Goal: Information Seeking & Learning: Learn about a topic

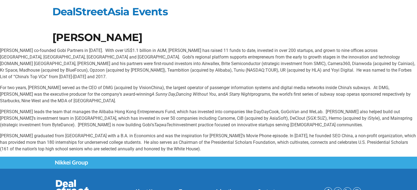
click at [82, 85] on p "For two years, [PERSON_NAME] served as the CEO of DMG (acquired by VisionChina)…" at bounding box center [208, 95] width 417 height 20
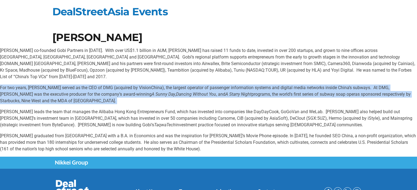
click at [82, 85] on p "For two years, [PERSON_NAME] served as the CEO of DMG (acquired by VisionChina)…" at bounding box center [208, 95] width 417 height 20
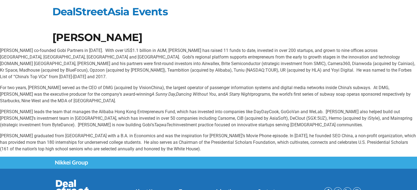
click at [82, 85] on p "For two years, [PERSON_NAME] served as the CEO of DMG (acquired by VisionChina)…" at bounding box center [208, 95] width 417 height 20
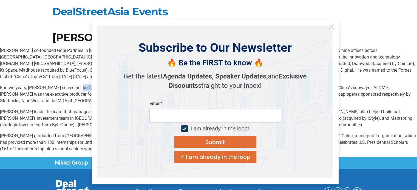
click at [332, 28] on icon "Close" at bounding box center [331, 26] width 5 height 5
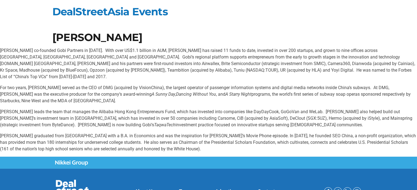
click at [163, 109] on p "[PERSON_NAME] leads the team that manages the Alibaba Hong Kong Entrepreneurs F…" at bounding box center [208, 119] width 417 height 20
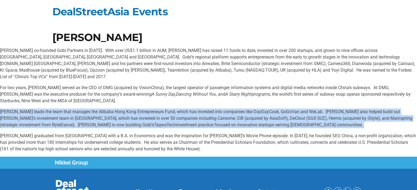
click at [163, 109] on p "[PERSON_NAME] leads the team that manages the Alibaba Hong Kong Entrepreneurs F…" at bounding box center [208, 119] width 417 height 20
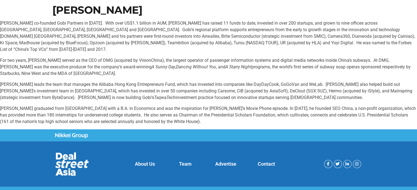
click at [163, 109] on p "[PERSON_NAME] graduated from [GEOGRAPHIC_DATA] with a B.A. in Economics and was…" at bounding box center [208, 115] width 417 height 20
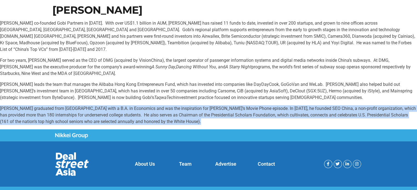
click at [163, 109] on p "[PERSON_NAME] graduated from [GEOGRAPHIC_DATA] with a B.A. in Economics and was…" at bounding box center [208, 115] width 417 height 20
